Goal: Information Seeking & Learning: Check status

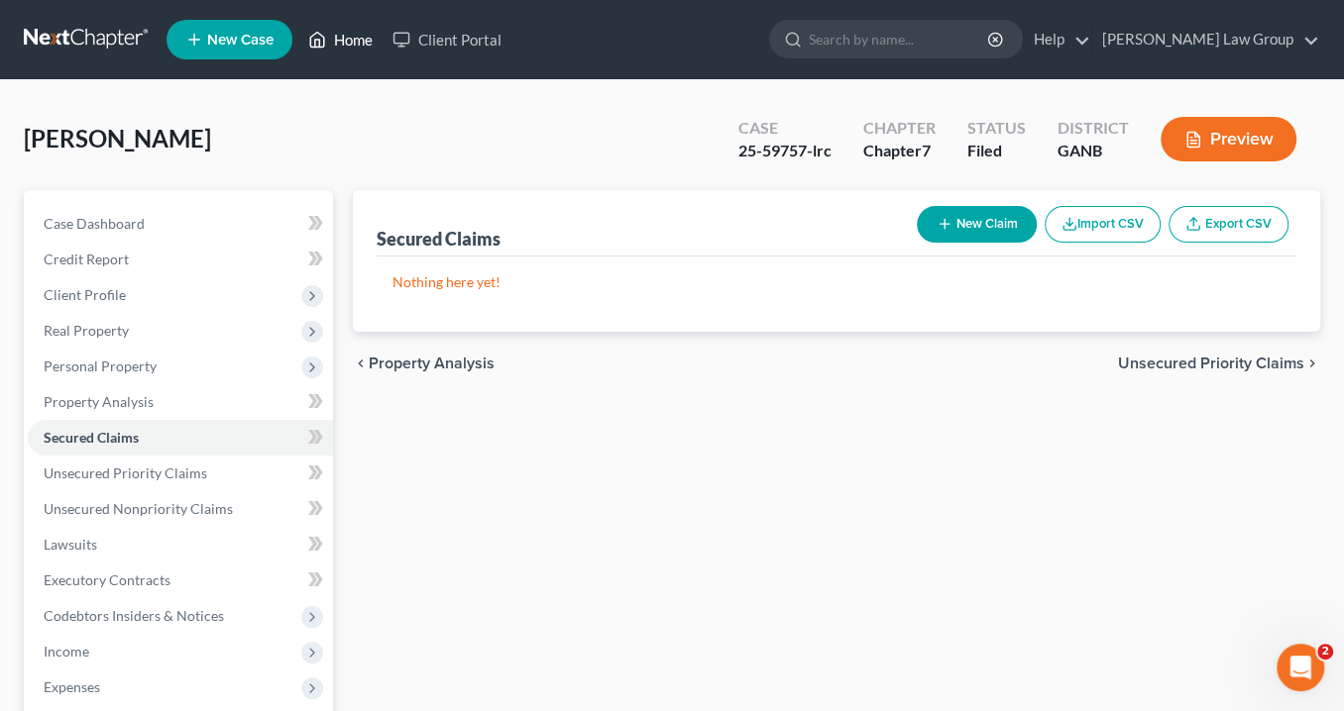
drag, startPoint x: 363, startPoint y: 42, endPoint x: 671, endPoint y: 137, distance: 322.5
click at [363, 42] on link "Home" at bounding box center [340, 40] width 84 height 36
click at [365, 41] on link "Home" at bounding box center [340, 40] width 84 height 36
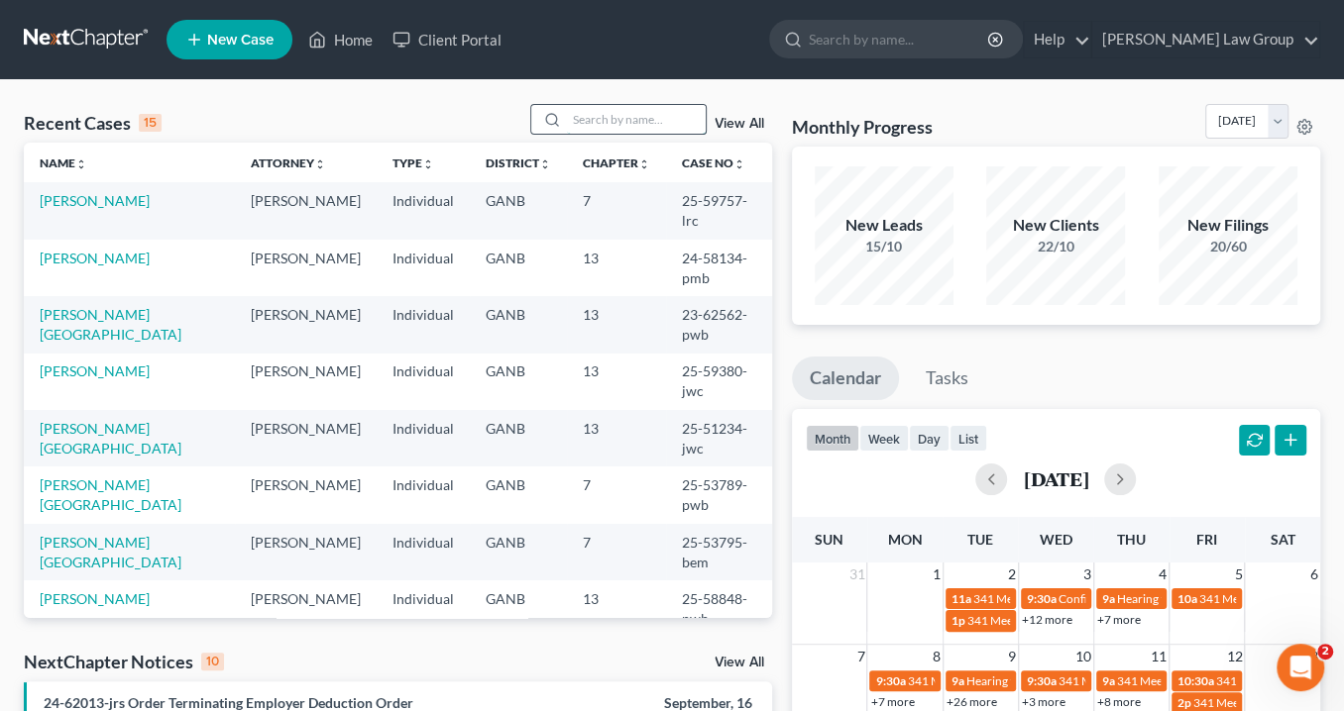
click at [594, 115] on input "search" at bounding box center [636, 119] width 139 height 29
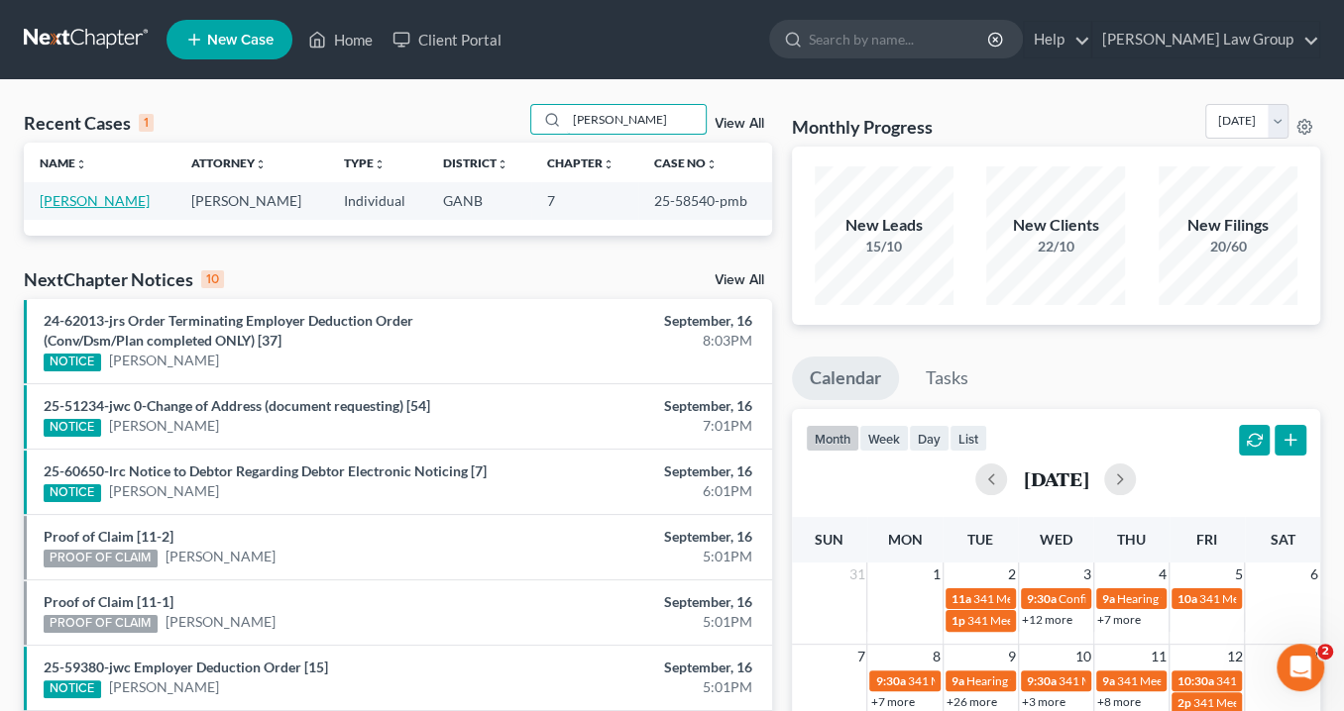
type input "howell"
click at [100, 199] on link "[PERSON_NAME]" at bounding box center [95, 200] width 110 height 17
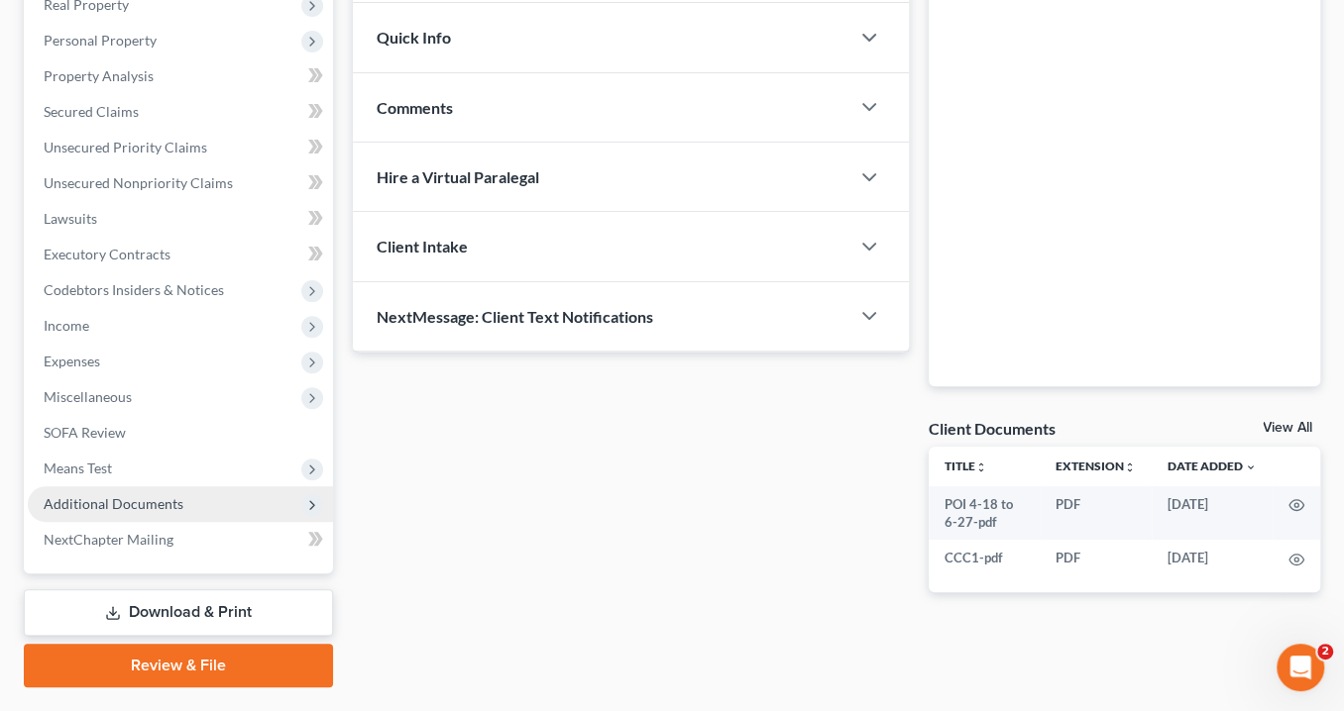
scroll to position [375, 0]
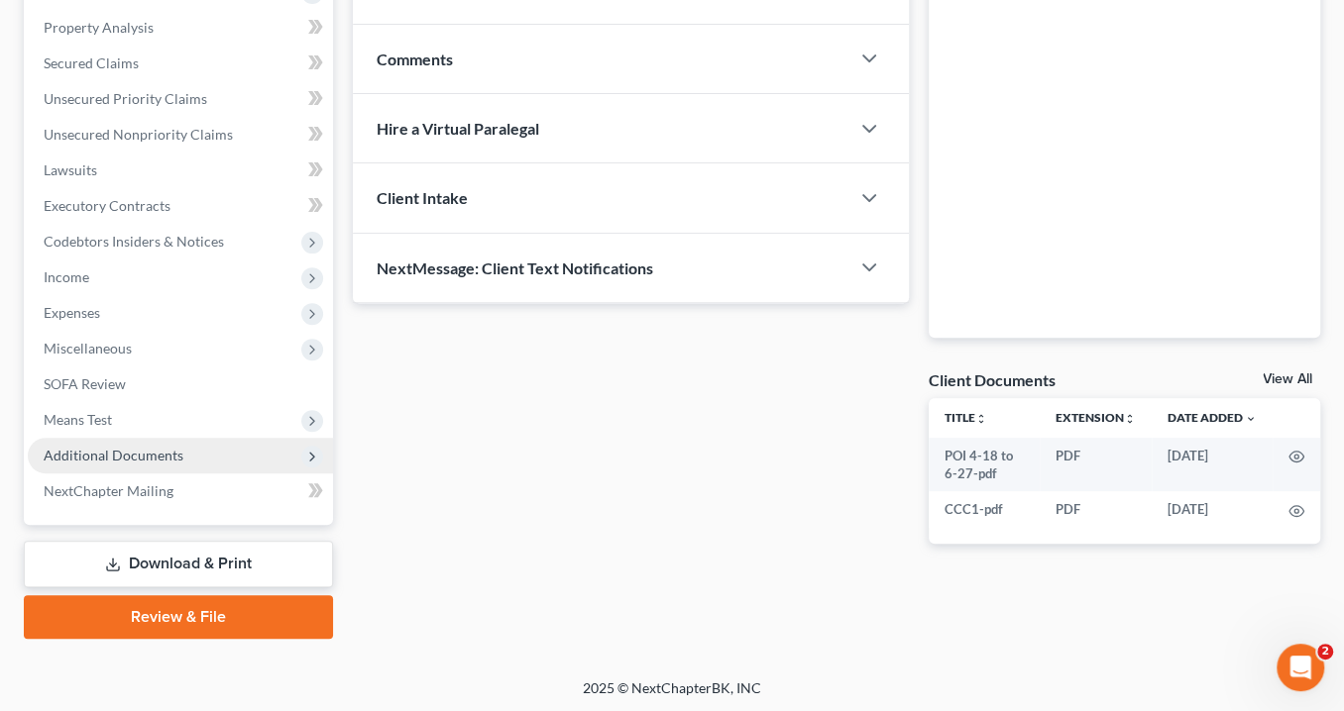
click at [208, 447] on span "Additional Documents" at bounding box center [180, 456] width 305 height 36
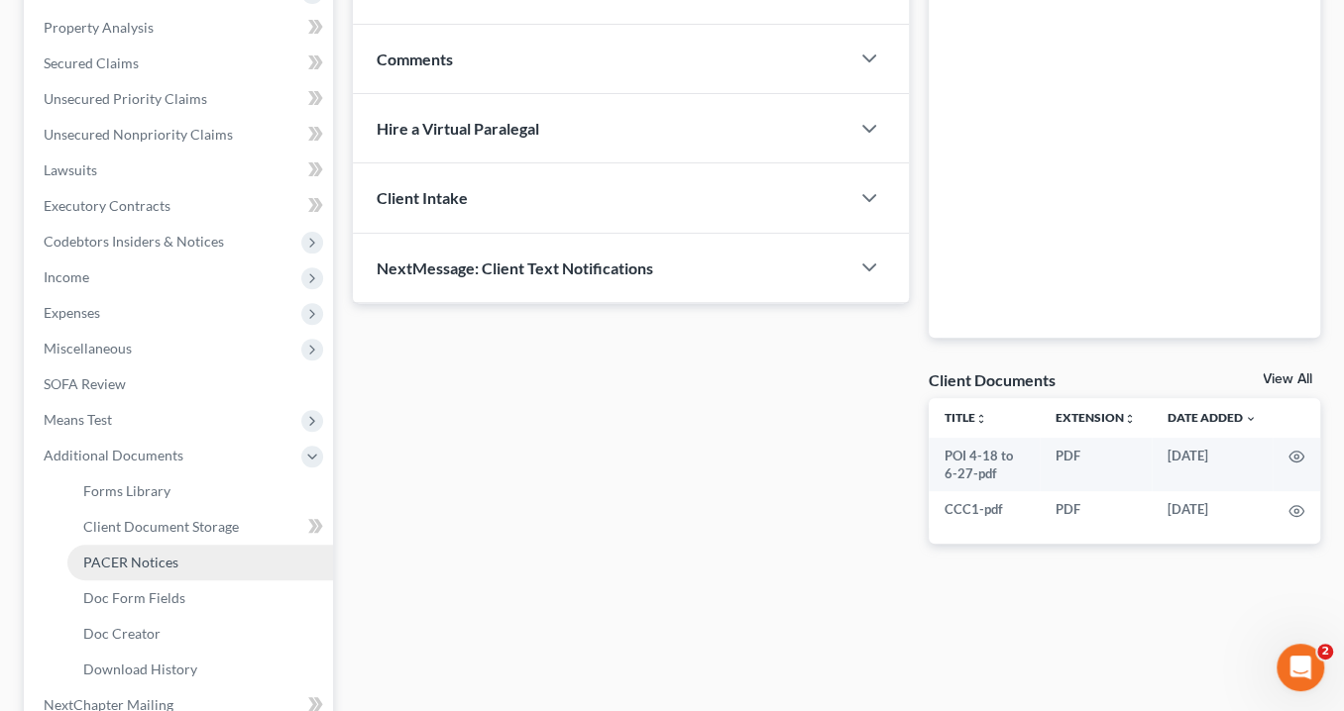
click at [199, 571] on link "PACER Notices" at bounding box center [200, 563] width 266 height 36
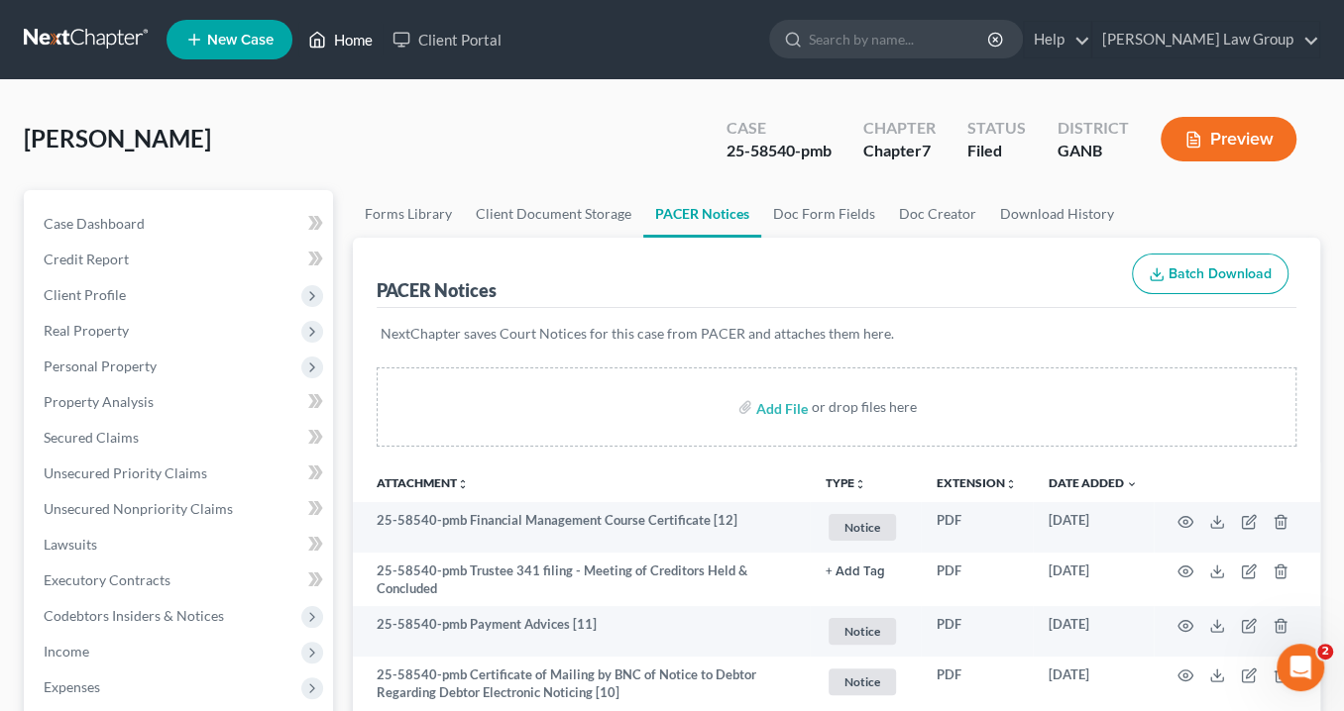
drag, startPoint x: 359, startPoint y: 37, endPoint x: 585, endPoint y: 83, distance: 230.7
click at [359, 37] on link "Home" at bounding box center [340, 40] width 84 height 36
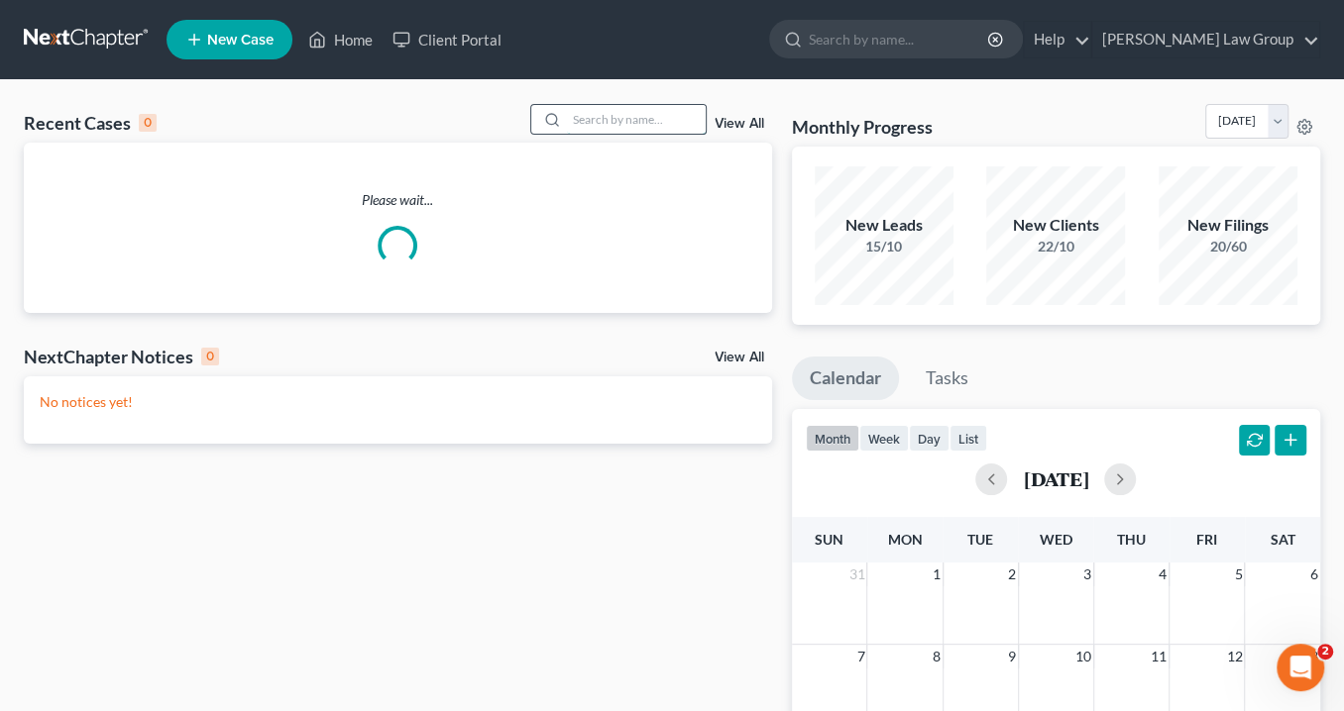
click at [615, 118] on input "search" at bounding box center [636, 119] width 139 height 29
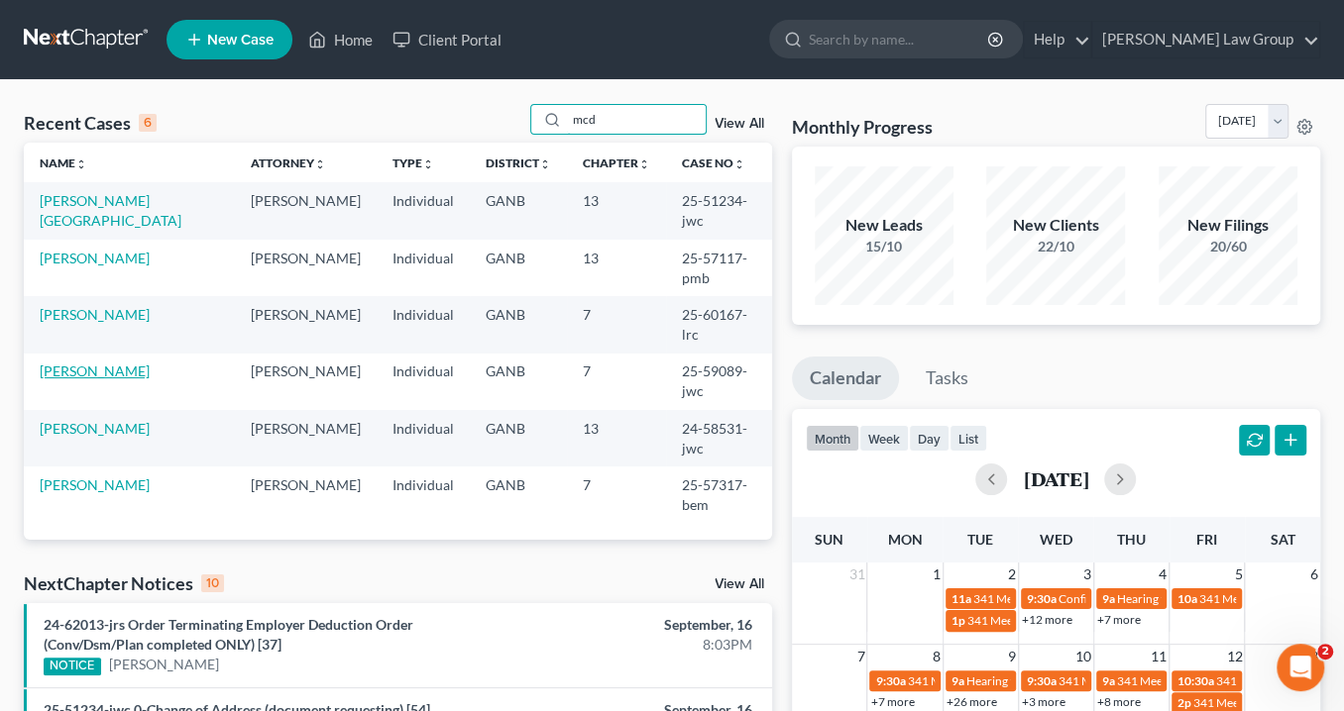
type input "mcd"
click at [147, 363] on link "[PERSON_NAME]" at bounding box center [95, 371] width 110 height 17
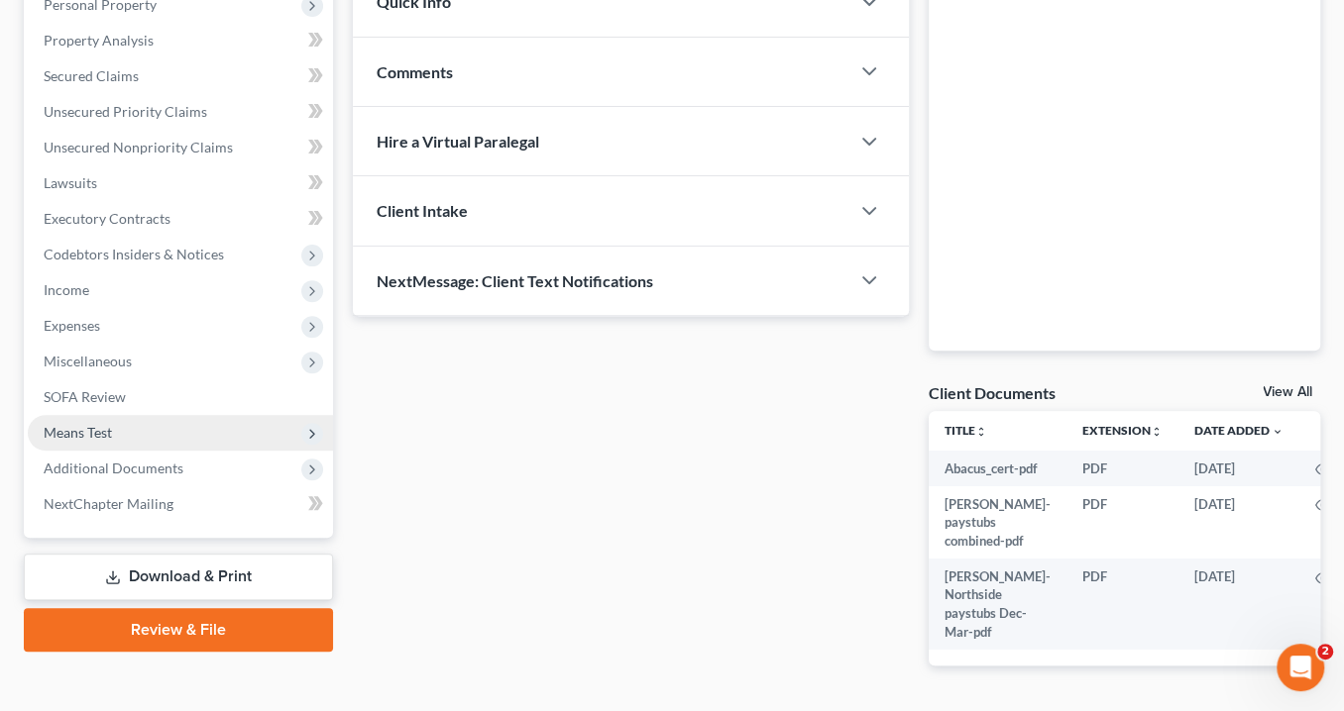
scroll to position [396, 0]
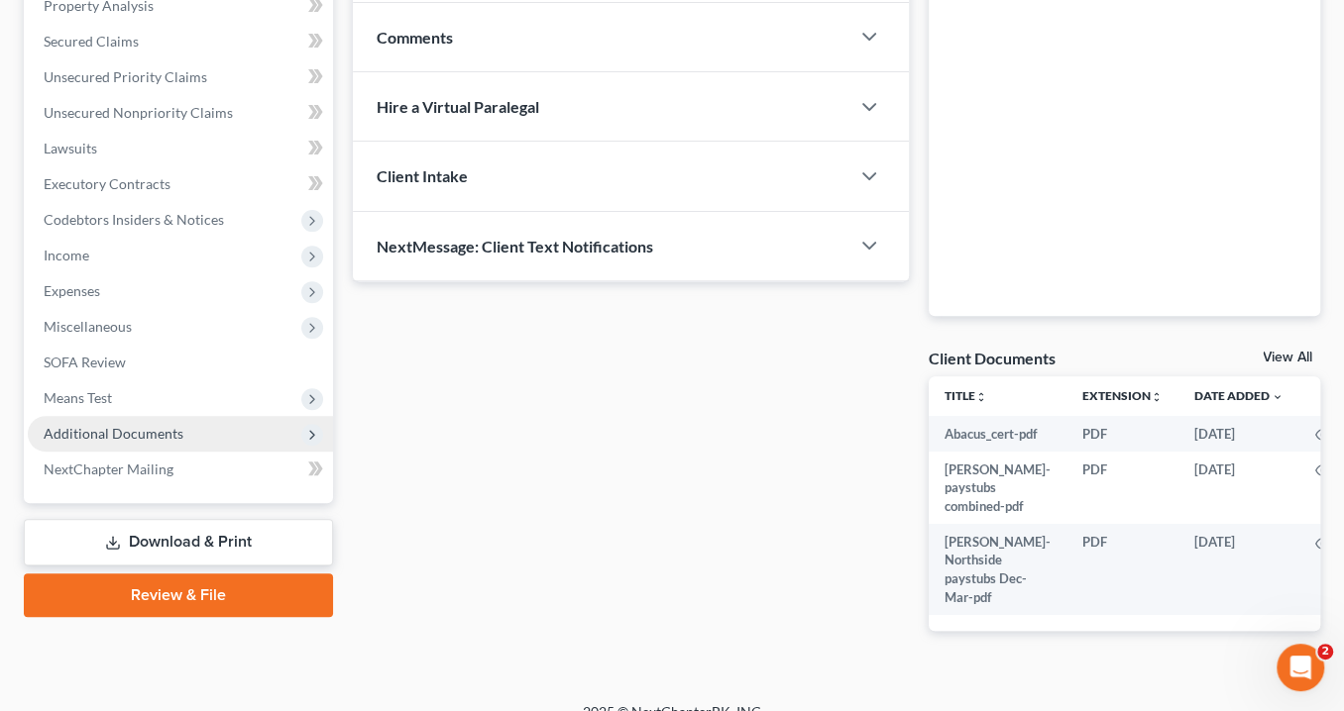
click at [185, 433] on span "Additional Documents" at bounding box center [180, 434] width 305 height 36
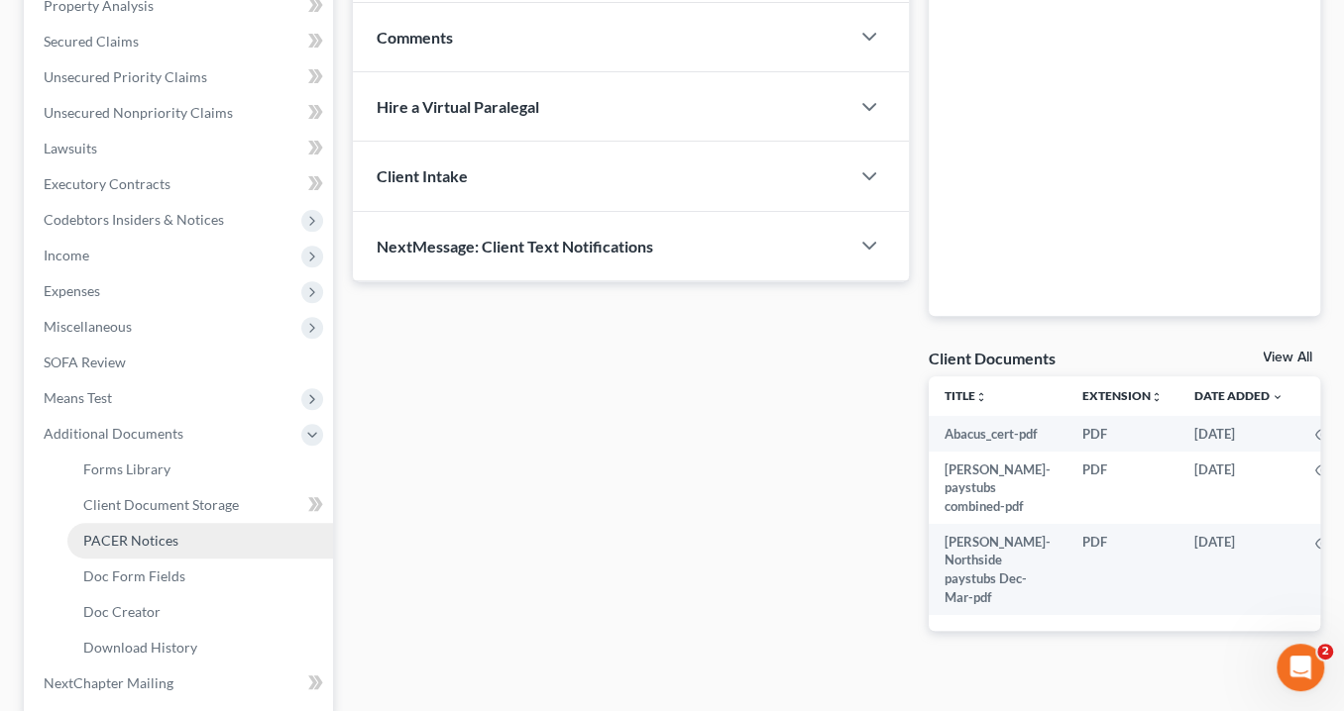
click at [209, 541] on link "PACER Notices" at bounding box center [200, 541] width 266 height 36
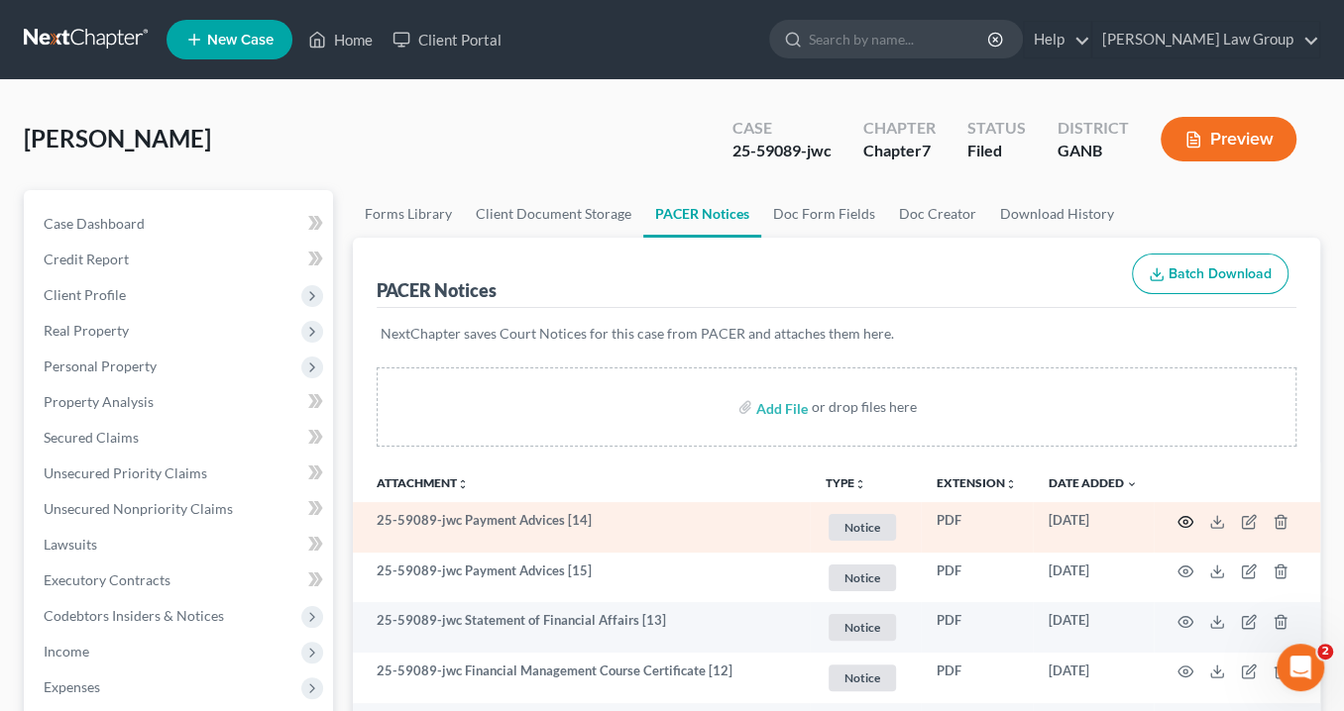
click at [1188, 518] on icon "button" at bounding box center [1185, 522] width 16 height 16
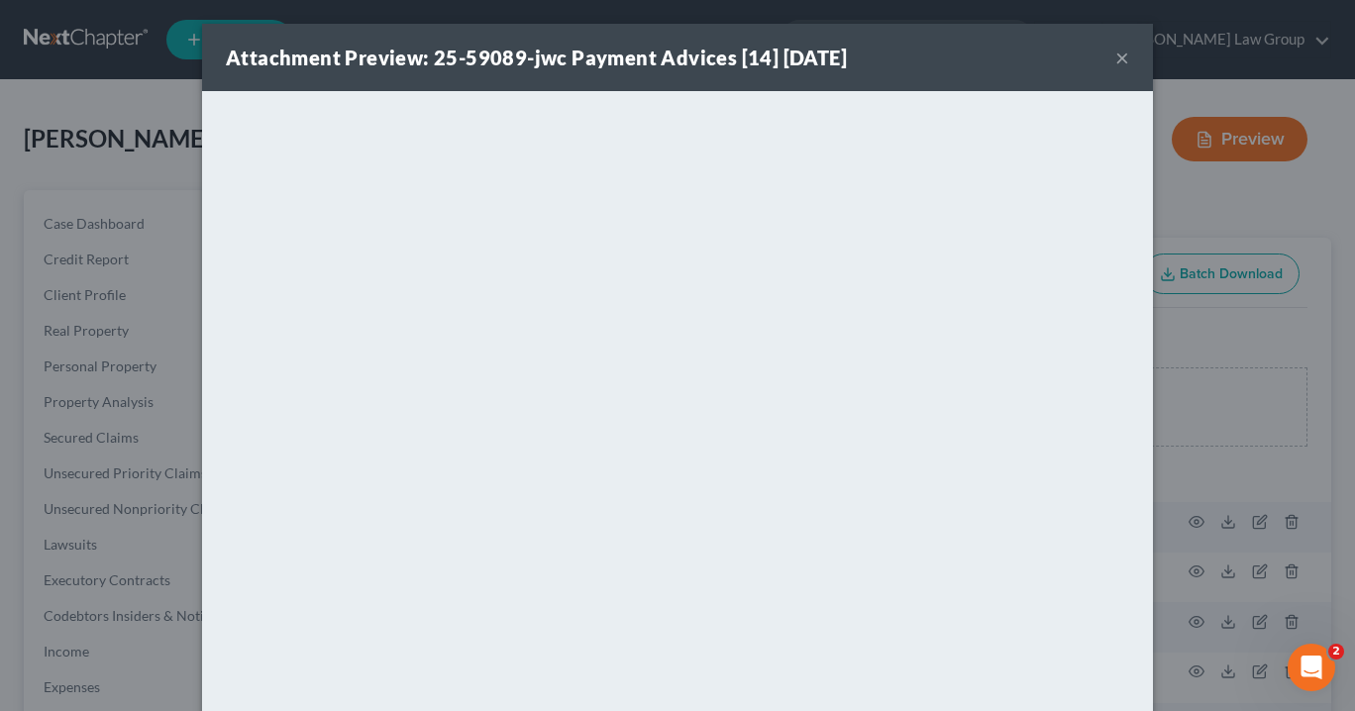
click at [1119, 55] on button "×" at bounding box center [1123, 58] width 14 height 24
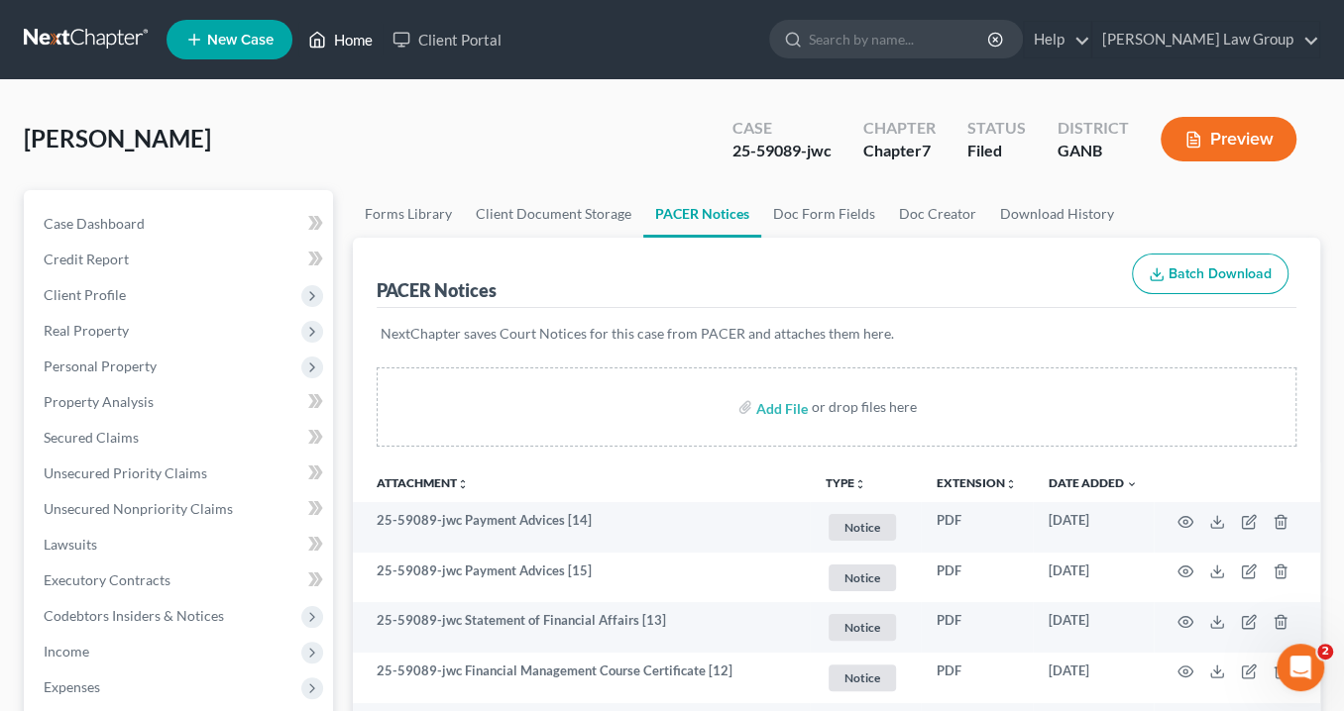
click at [373, 42] on link "Home" at bounding box center [340, 40] width 84 height 36
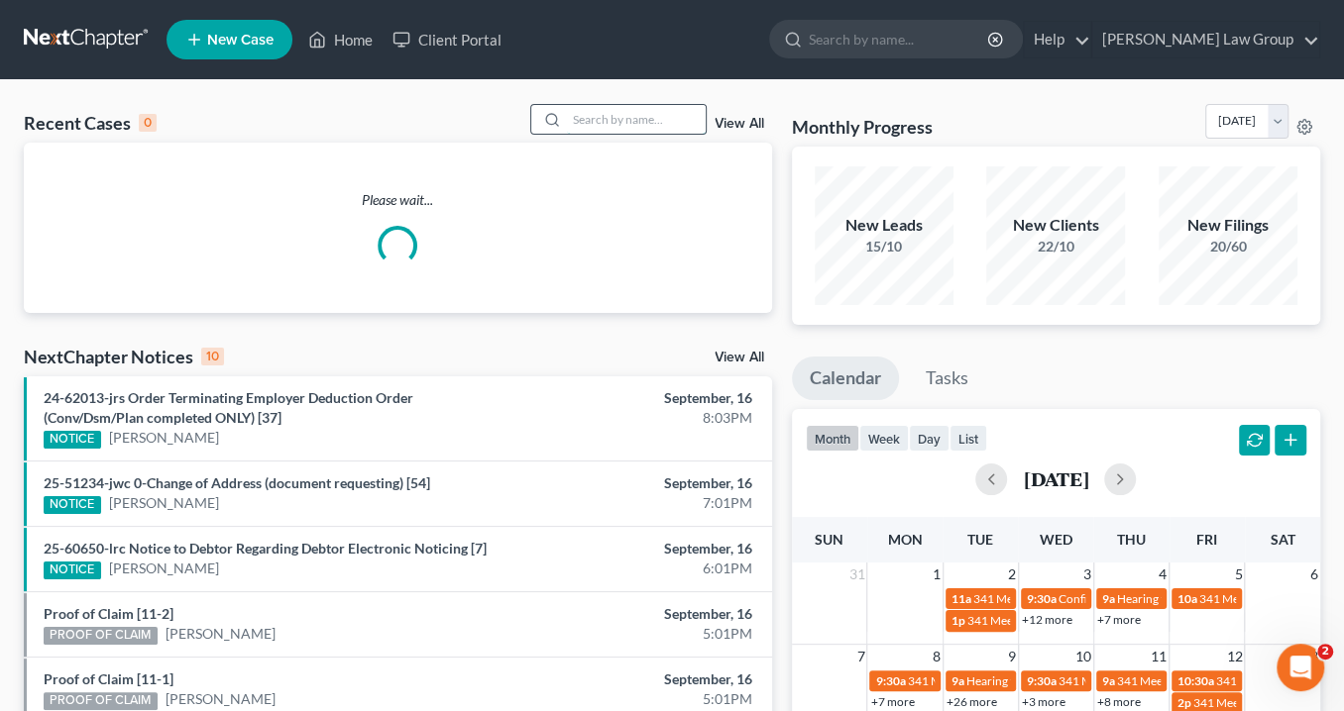
drag, startPoint x: 652, startPoint y: 120, endPoint x: 662, endPoint y: 121, distance: 10.0
click at [653, 120] on input "search" at bounding box center [636, 119] width 139 height 29
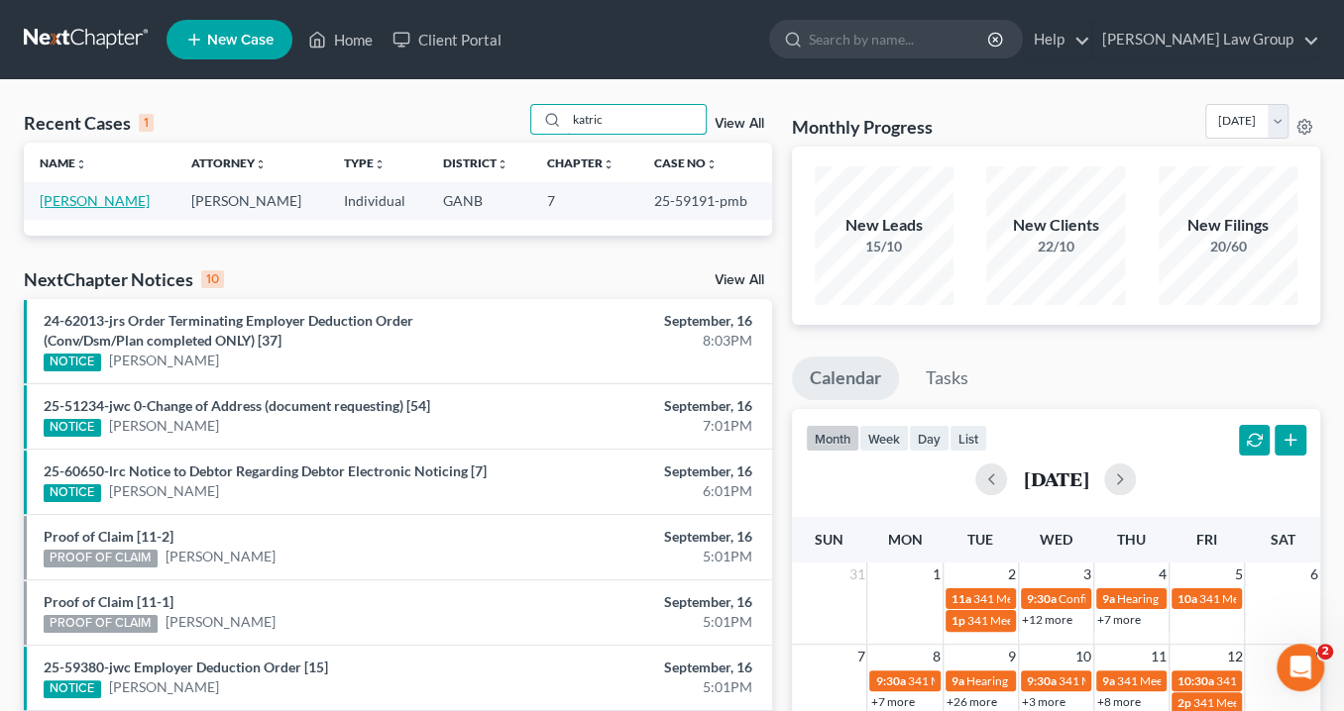
type input "katric"
click at [116, 199] on link "[PERSON_NAME]" at bounding box center [95, 200] width 110 height 17
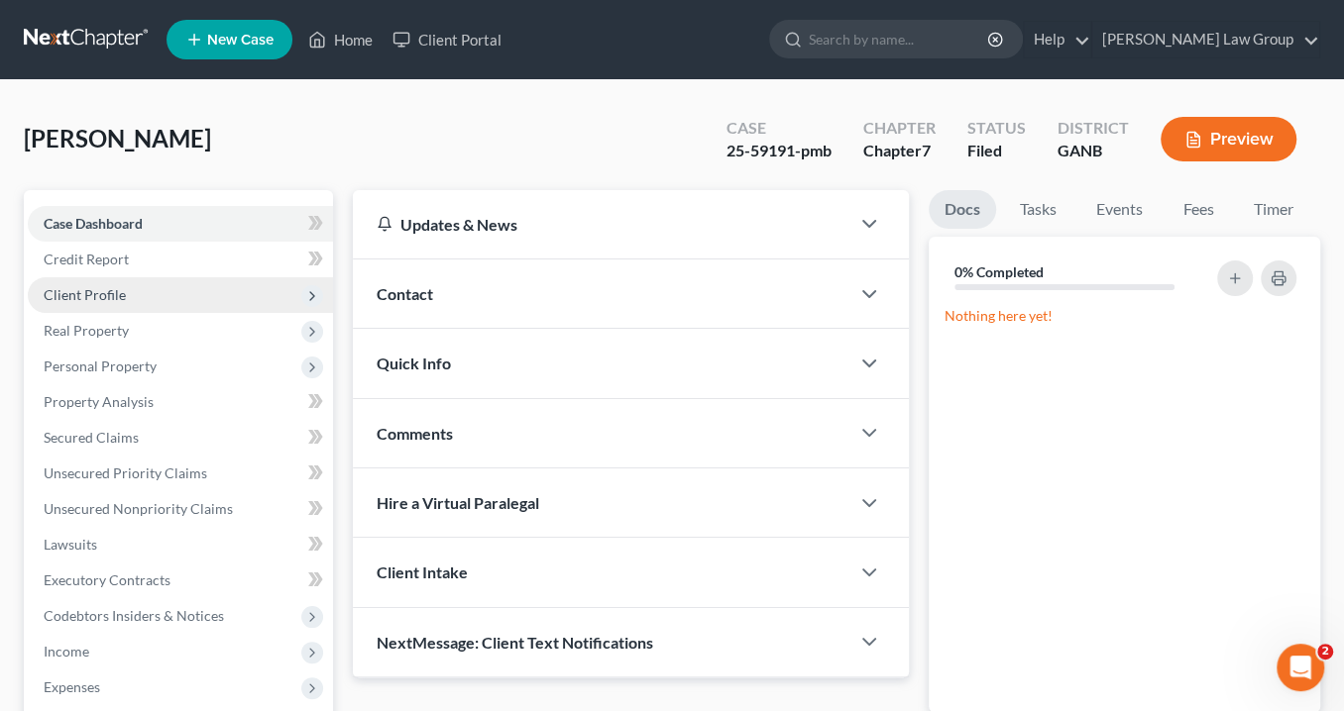
click at [124, 300] on span "Client Profile" at bounding box center [180, 295] width 305 height 36
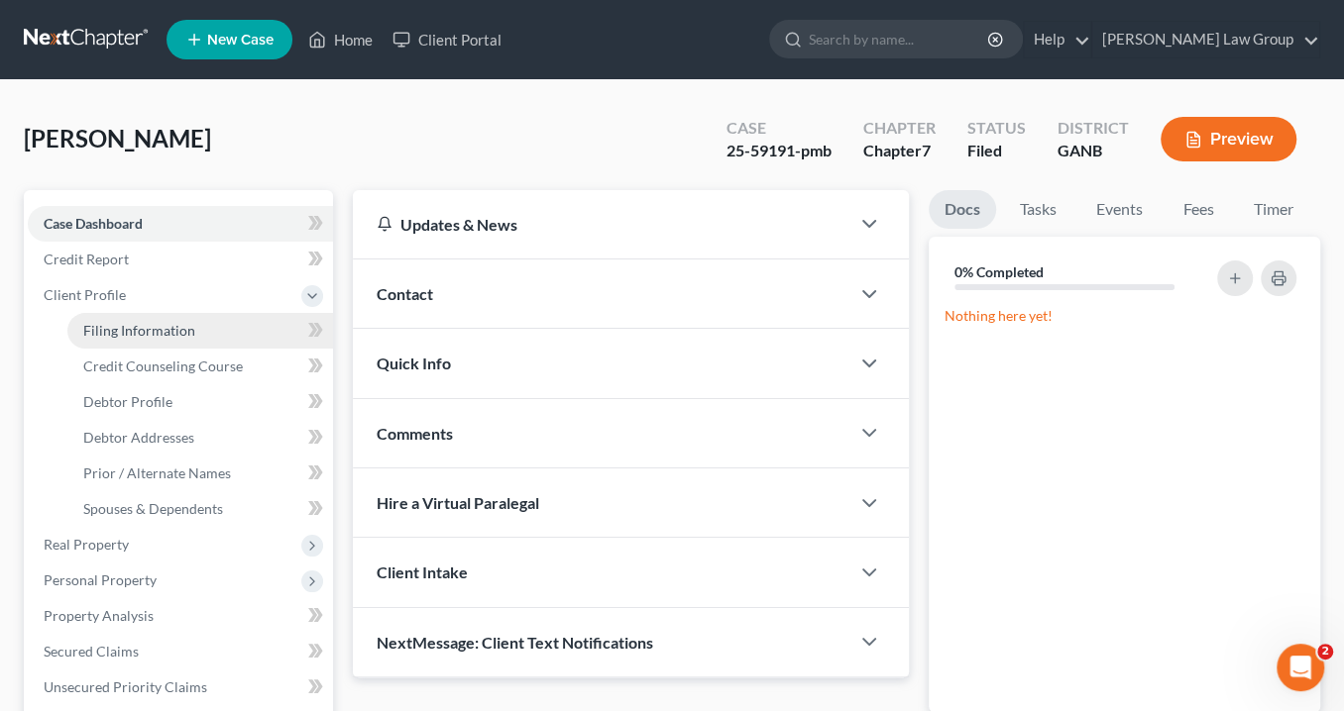
click at [162, 325] on span "Filing Information" at bounding box center [139, 330] width 112 height 17
select select "1"
select select "0"
select select "10"
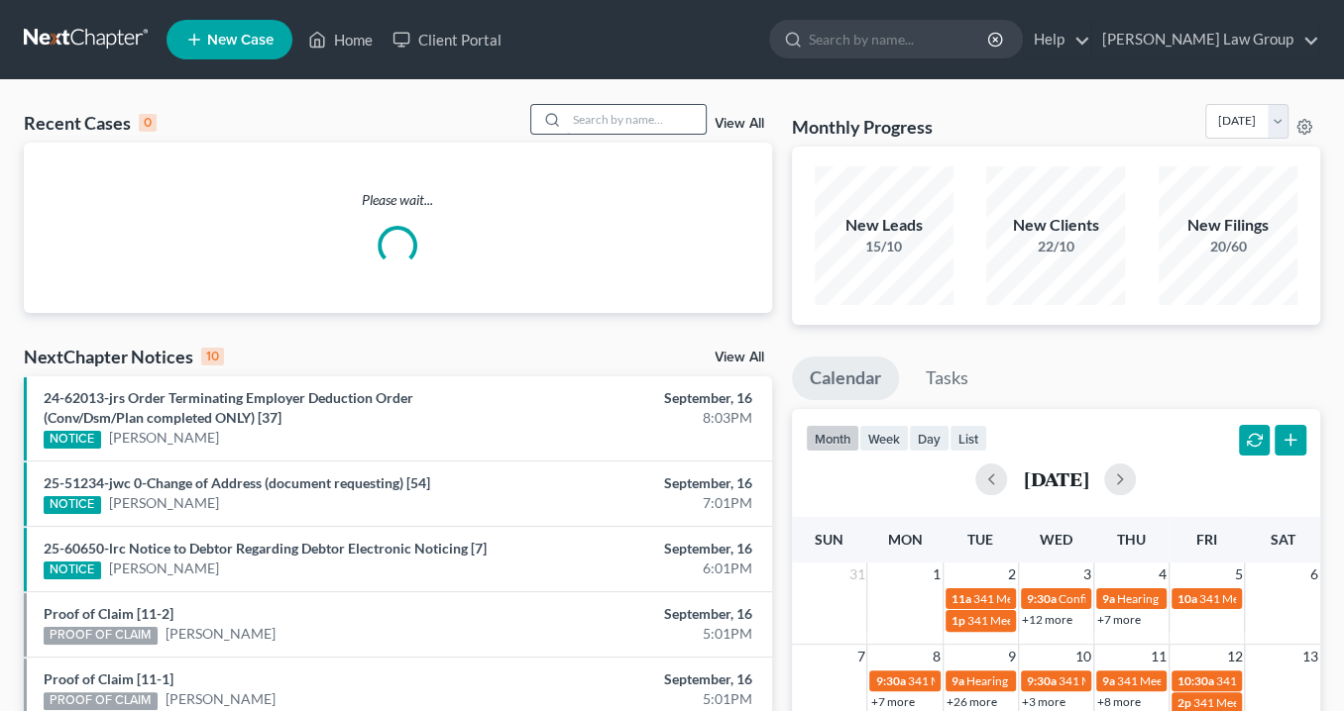
click at [598, 111] on input "search" at bounding box center [636, 119] width 139 height 29
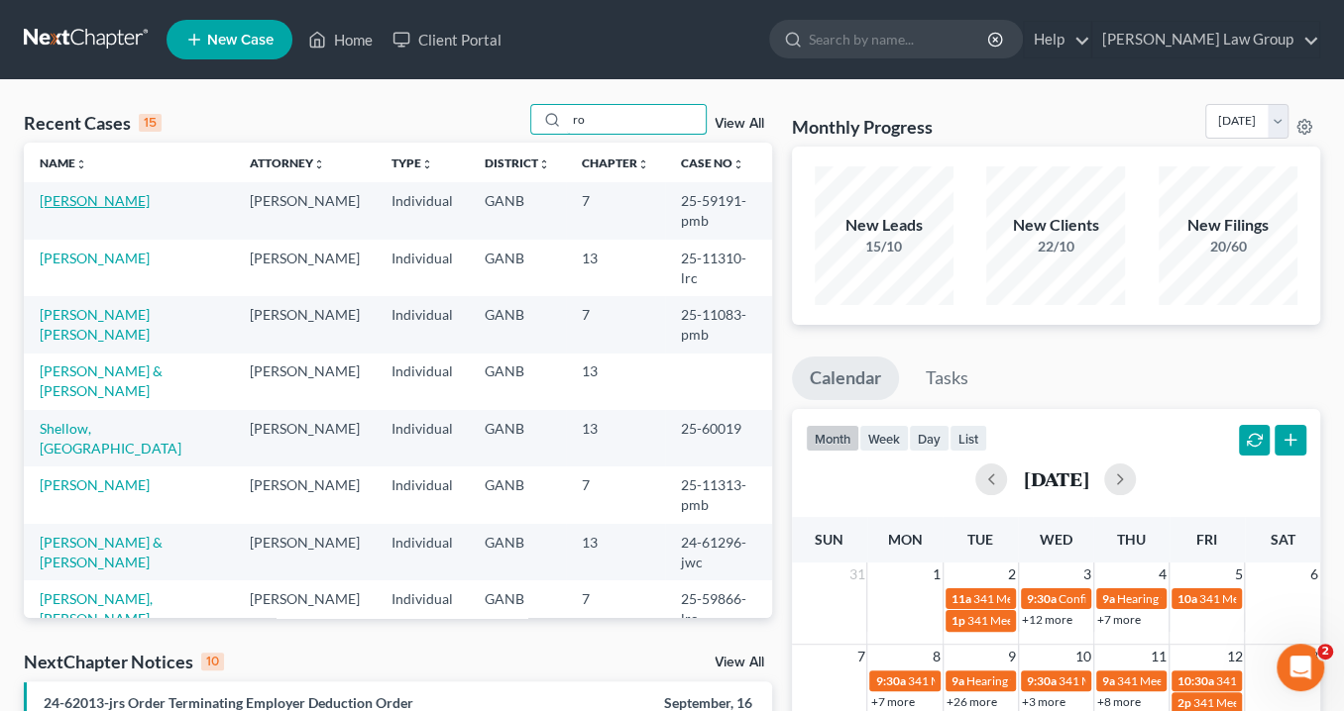
type input "ro"
click at [116, 205] on link "[PERSON_NAME]" at bounding box center [95, 200] width 110 height 17
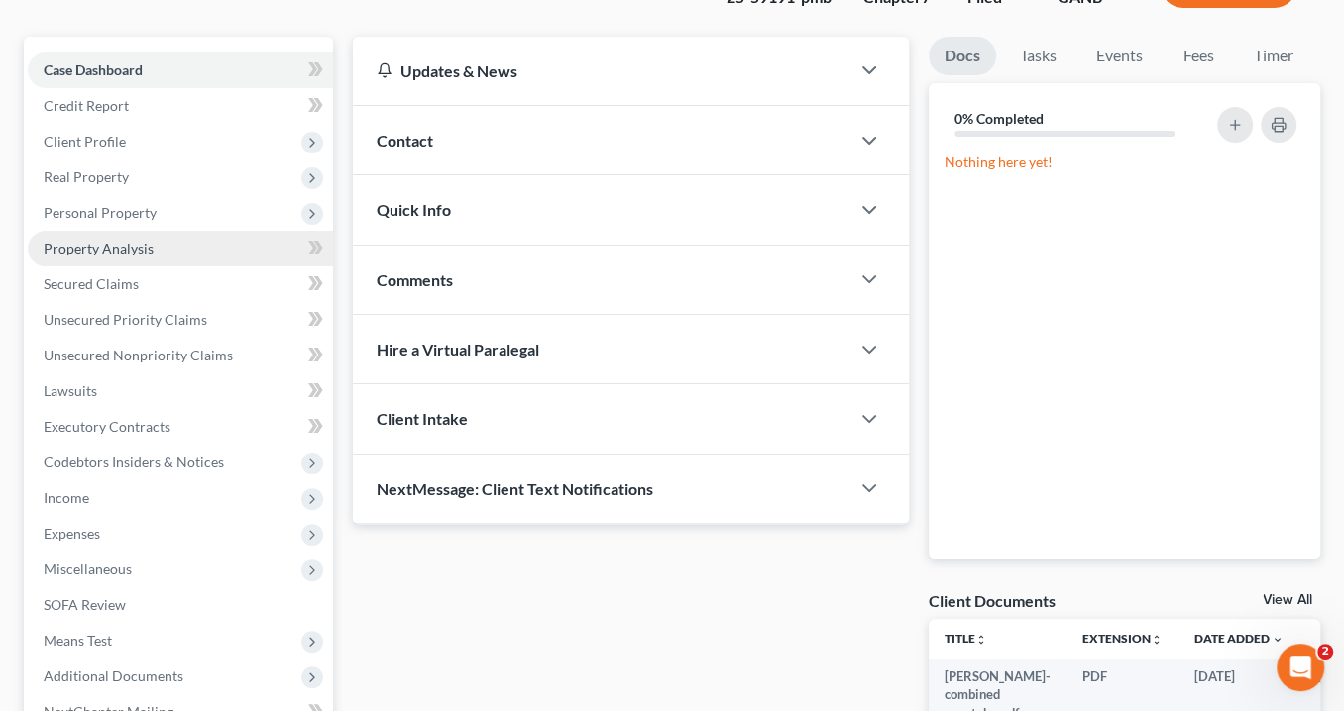
scroll to position [238, 0]
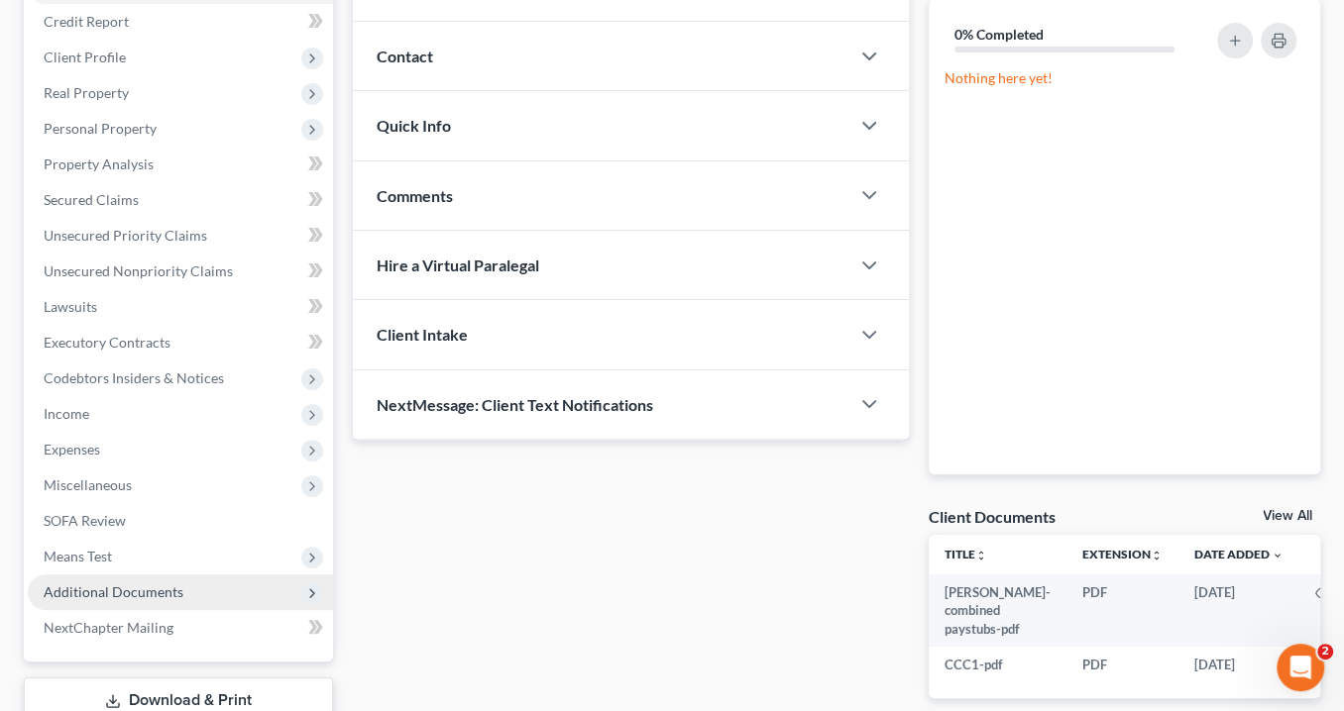
click at [221, 587] on span "Additional Documents" at bounding box center [180, 593] width 305 height 36
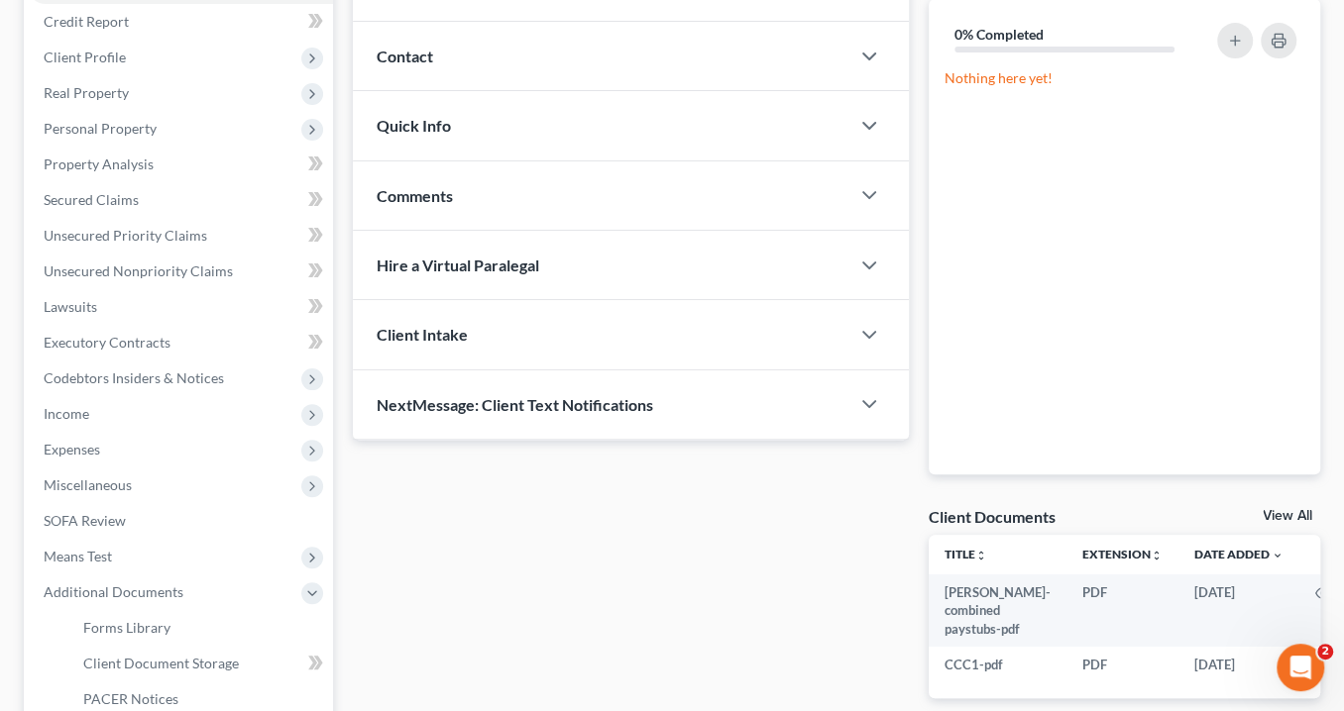
scroll to position [396, 0]
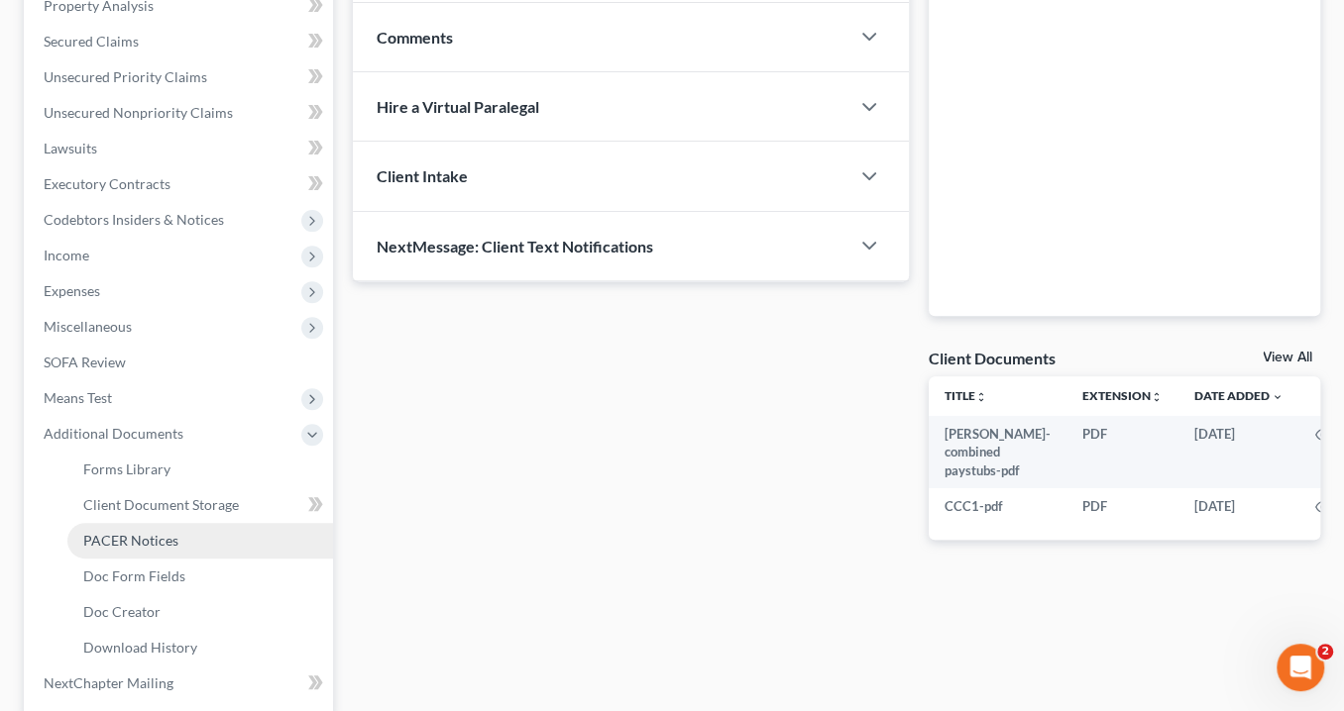
click at [173, 543] on span "PACER Notices" at bounding box center [130, 540] width 95 height 17
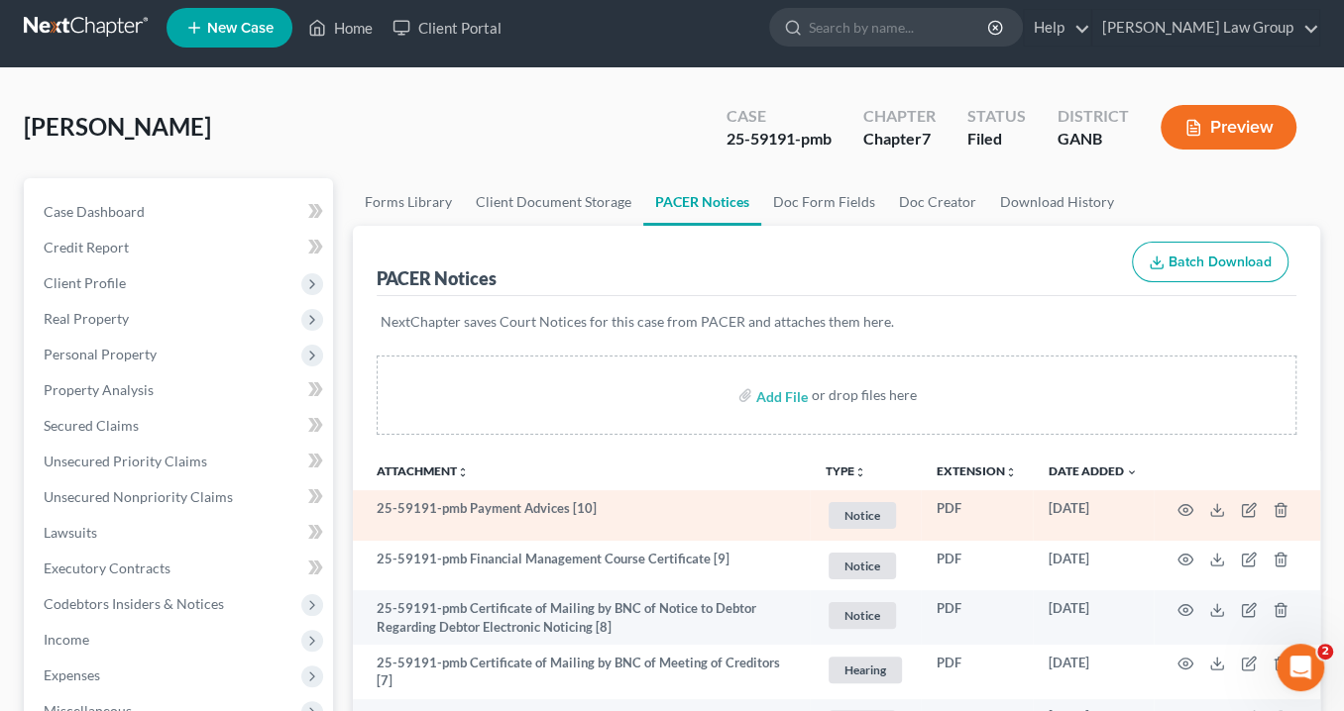
scroll to position [159, 0]
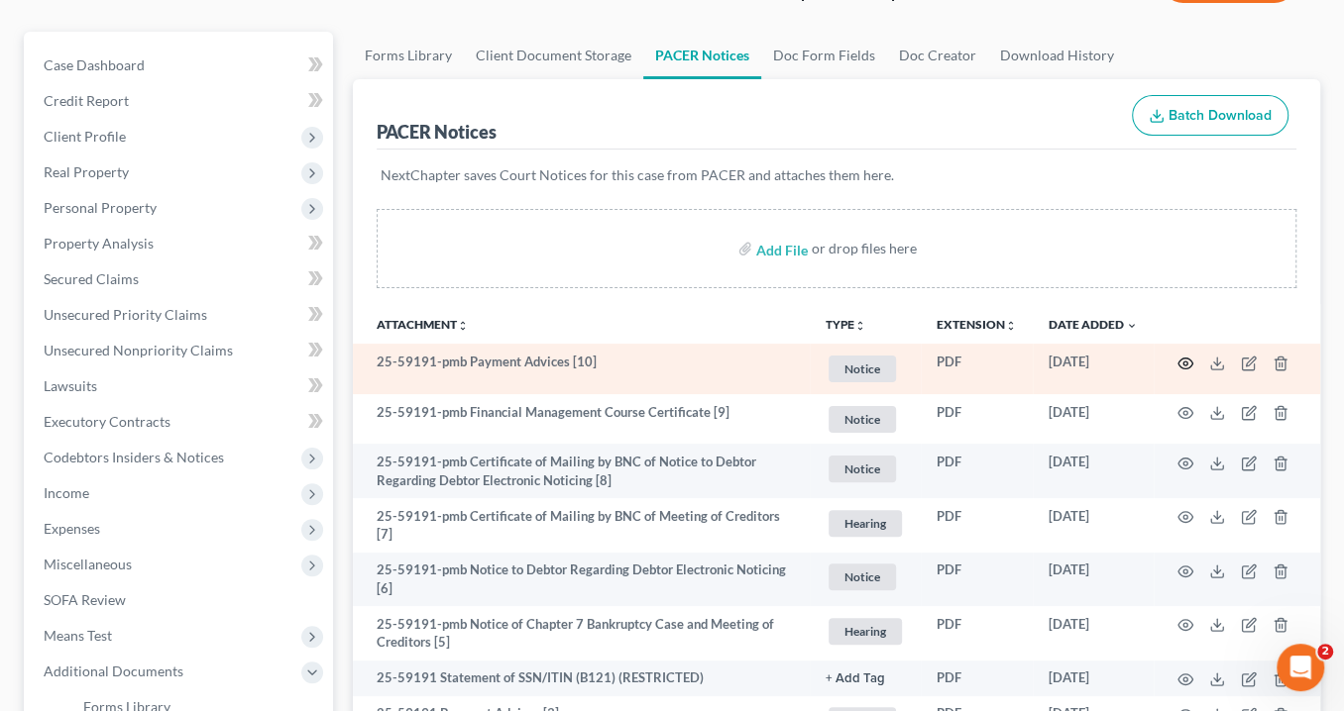
click at [1181, 358] on icon "button" at bounding box center [1185, 364] width 16 height 16
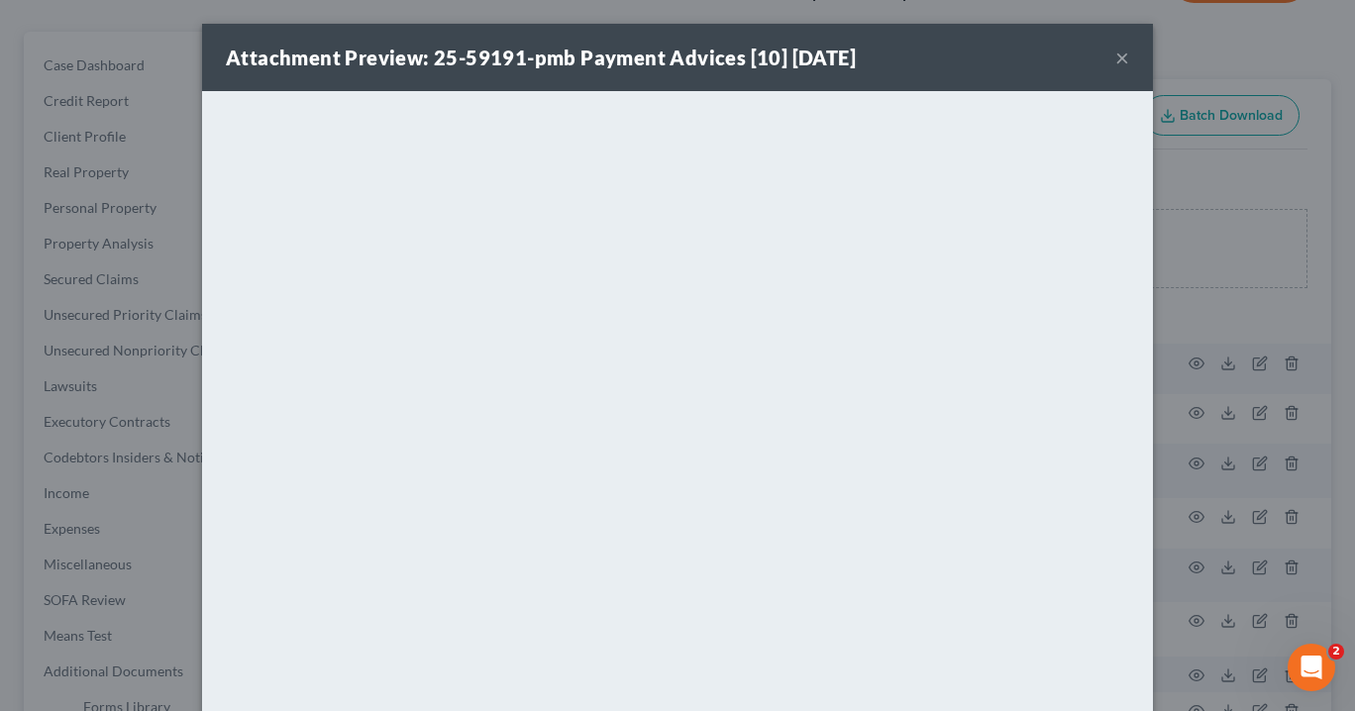
click at [1117, 66] on button "×" at bounding box center [1123, 58] width 14 height 24
